Goal: Transaction & Acquisition: Purchase product/service

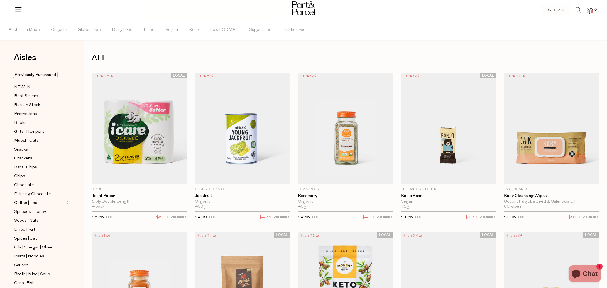
click at [577, 10] on icon at bounding box center [579, 10] width 6 height 6
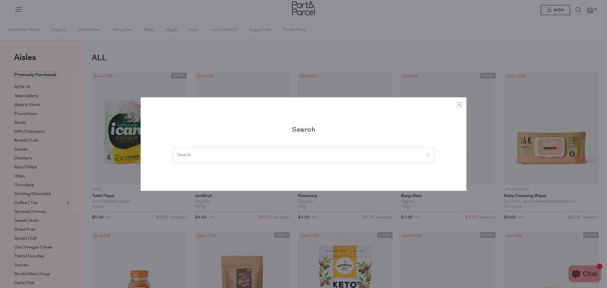
click at [507, 40] on div "Search" at bounding box center [303, 144] width 607 height 288
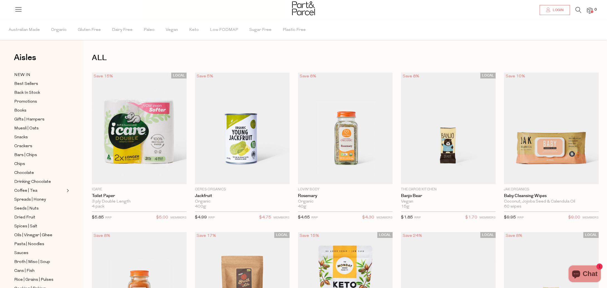
type input "[EMAIL_ADDRESS][DOMAIN_NAME]"
click at [561, 11] on span "Login" at bounding box center [558, 10] width 12 height 5
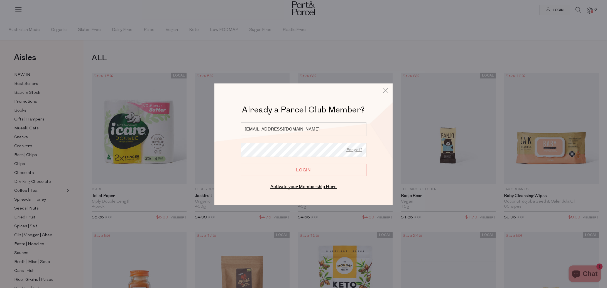
click at [338, 169] on input "Login" at bounding box center [304, 170] width 126 height 12
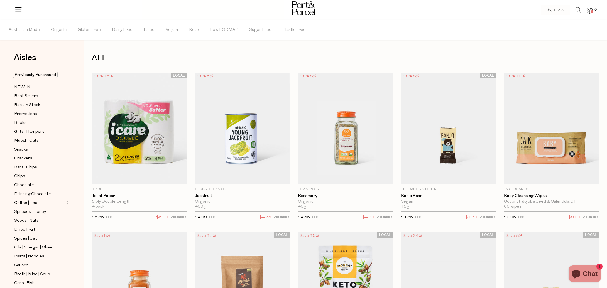
click at [576, 9] on icon at bounding box center [579, 10] width 6 height 6
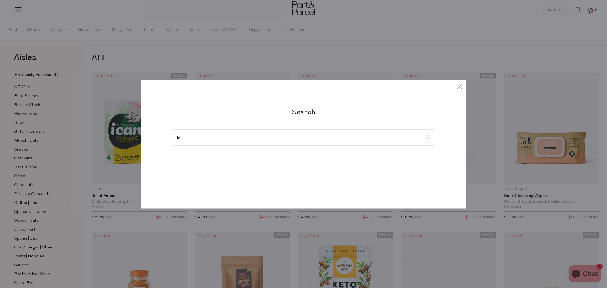
type input "l"
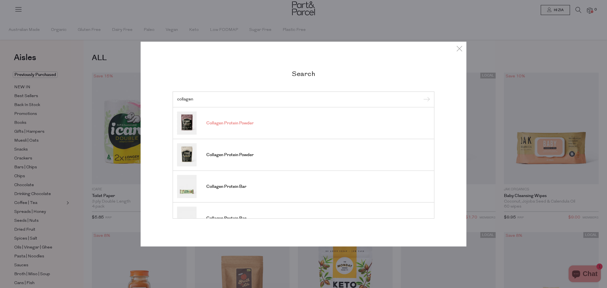
type input "collagen"
click at [215, 122] on span "Collagen Protein Powder" at bounding box center [229, 124] width 47 height 6
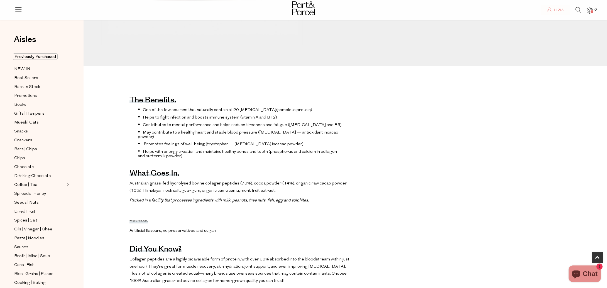
scroll to position [237, 0]
